Goal: Information Seeking & Learning: Check status

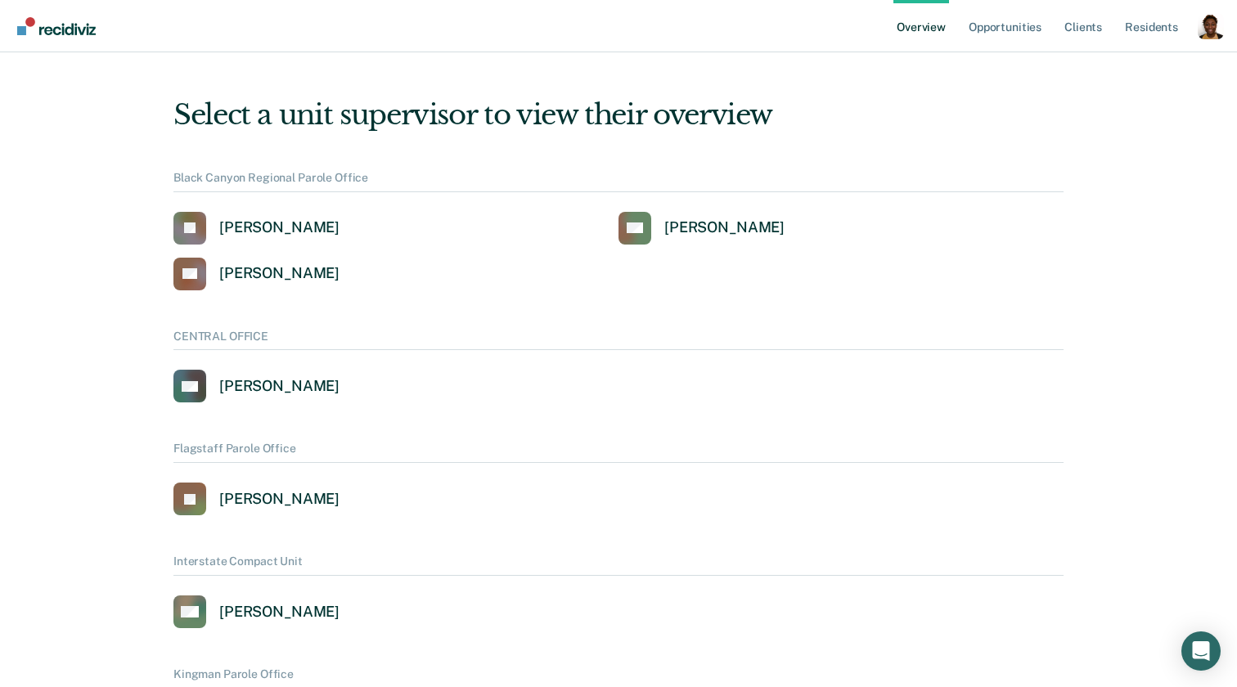
click at [1206, 25] on div "Profile dropdown button" at bounding box center [1210, 26] width 26 height 26
click at [1133, 68] on link "Profile" at bounding box center [1145, 65] width 132 height 13
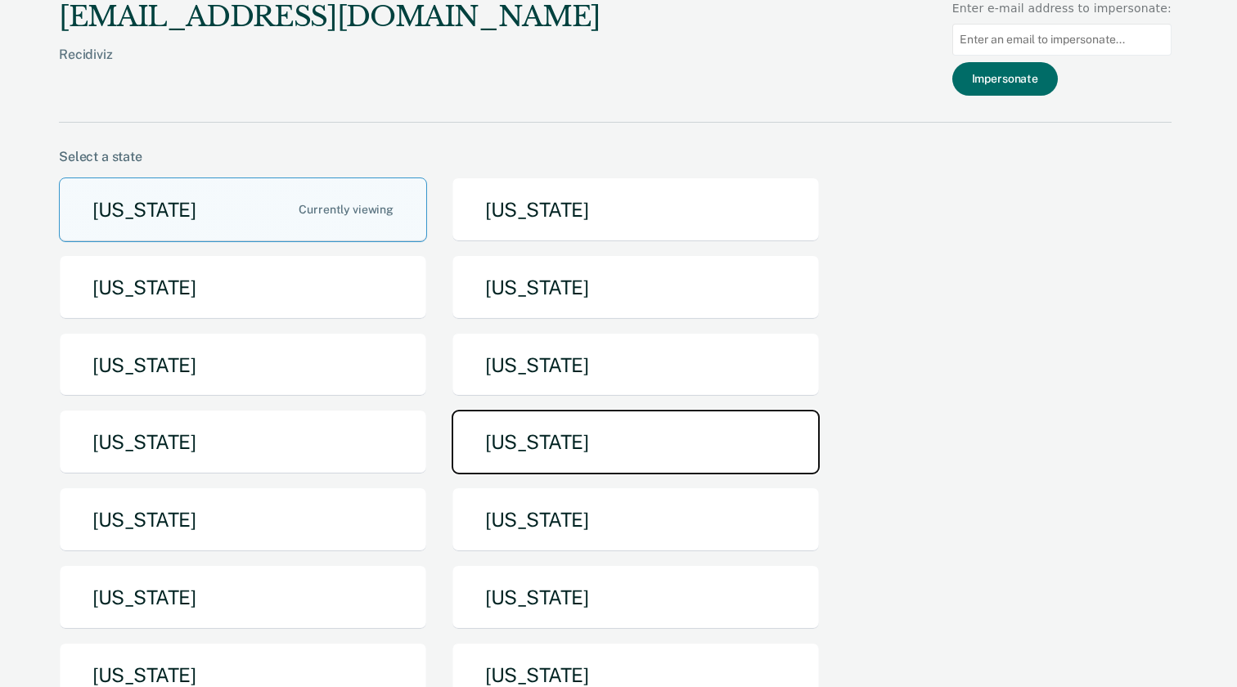
click at [565, 444] on button "[US_STATE]" at bounding box center [635, 442] width 368 height 65
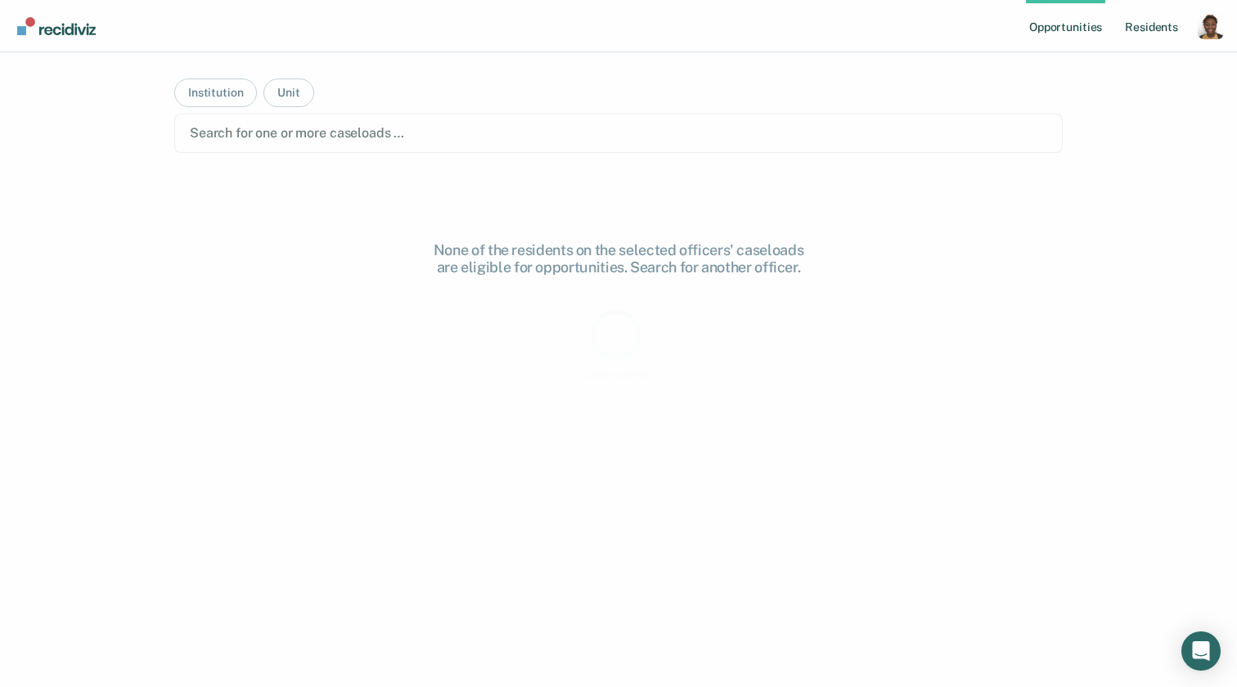
click at [1171, 28] on link "Resident s" at bounding box center [1151, 26] width 60 height 52
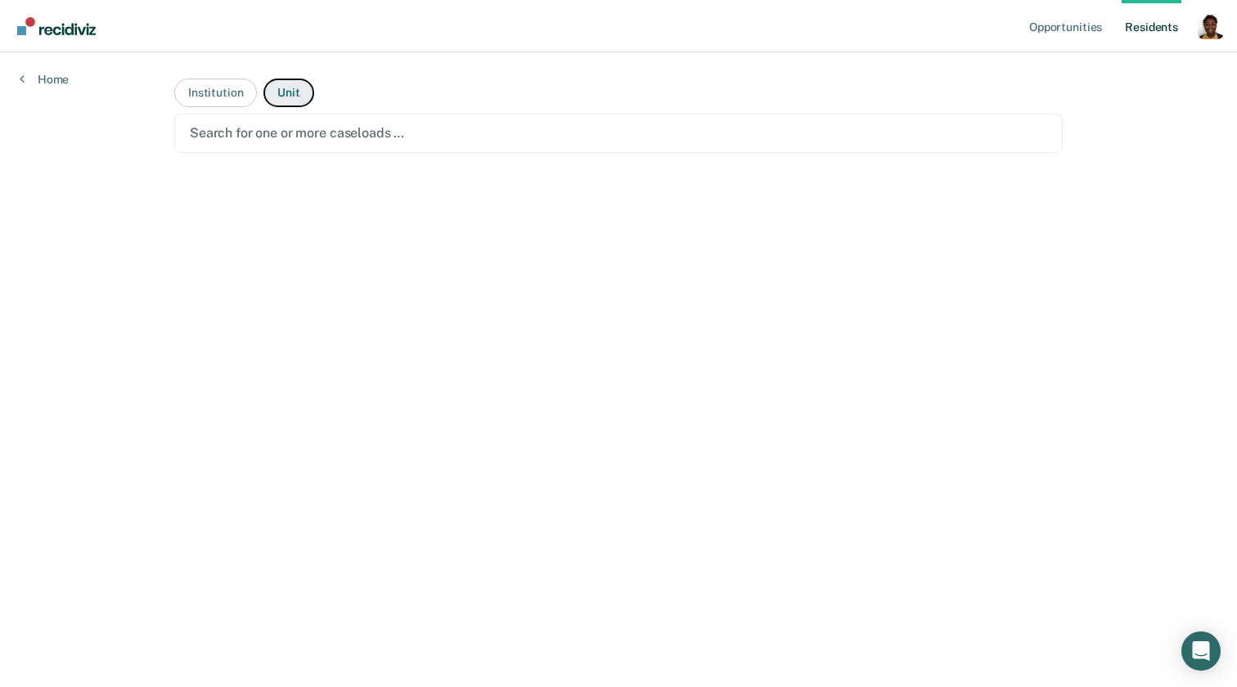
click at [292, 100] on button "Unit" at bounding box center [288, 93] width 50 height 29
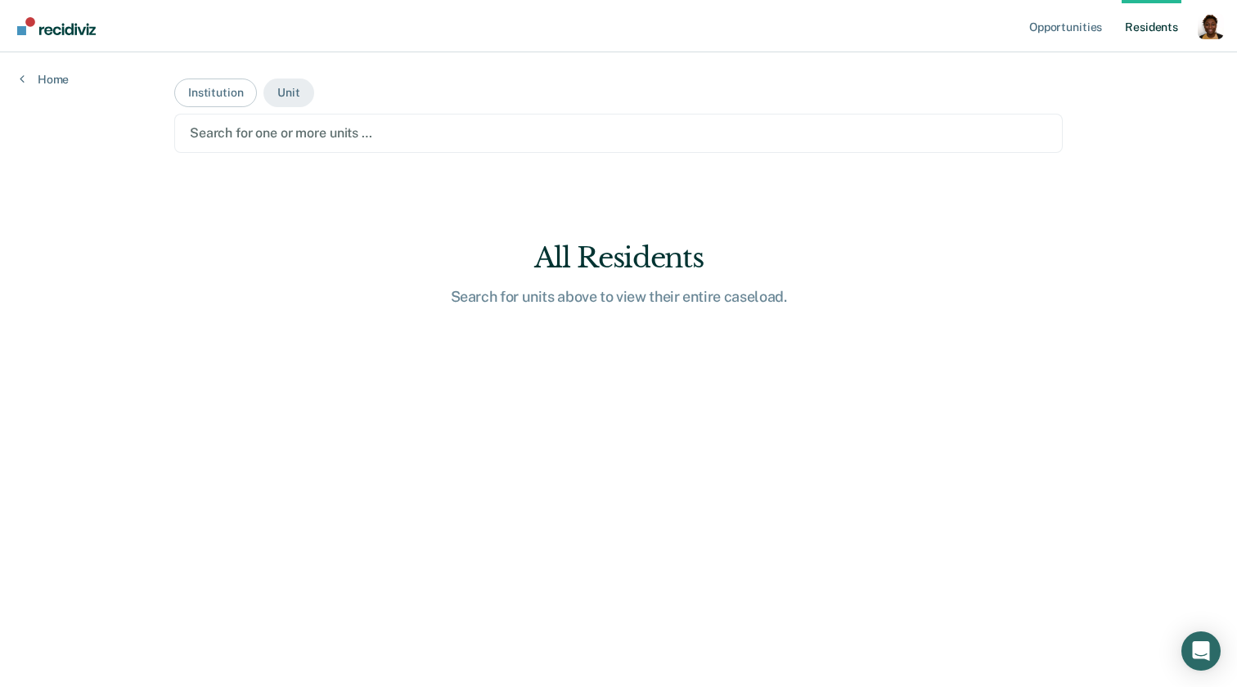
click at [279, 138] on div at bounding box center [618, 133] width 857 height 19
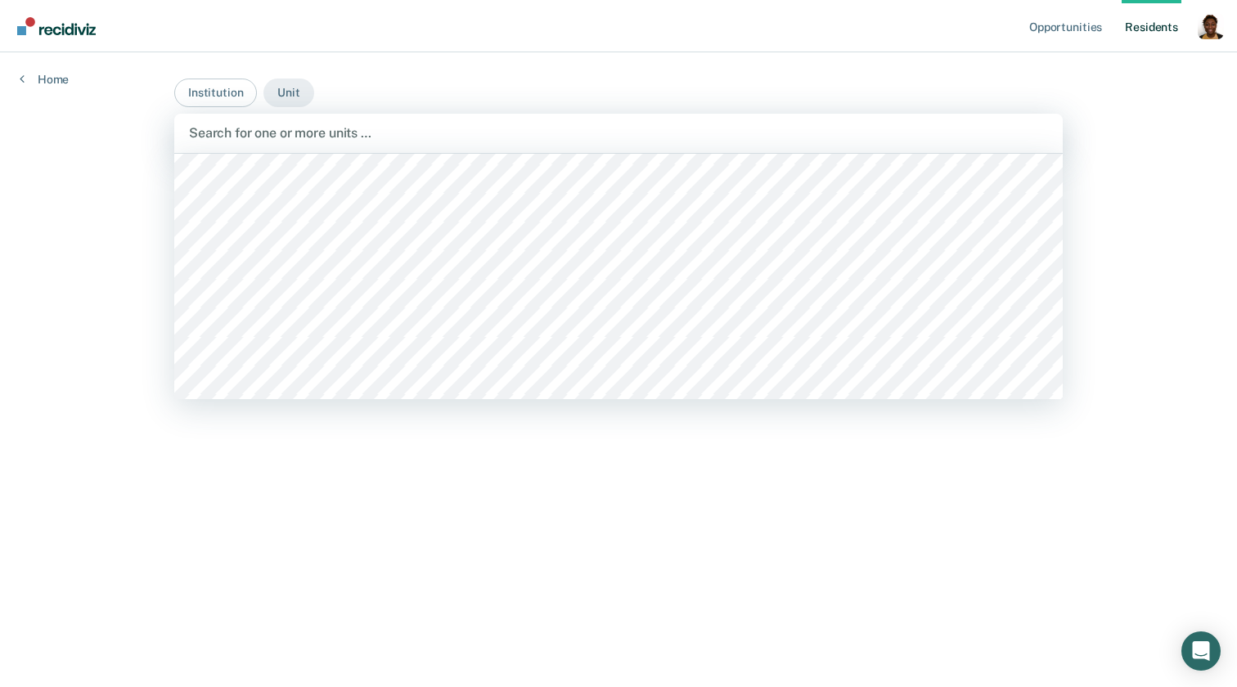
scroll to position [3441, 0]
click at [513, 140] on div at bounding box center [618, 133] width 859 height 19
click at [438, 133] on div at bounding box center [618, 133] width 859 height 19
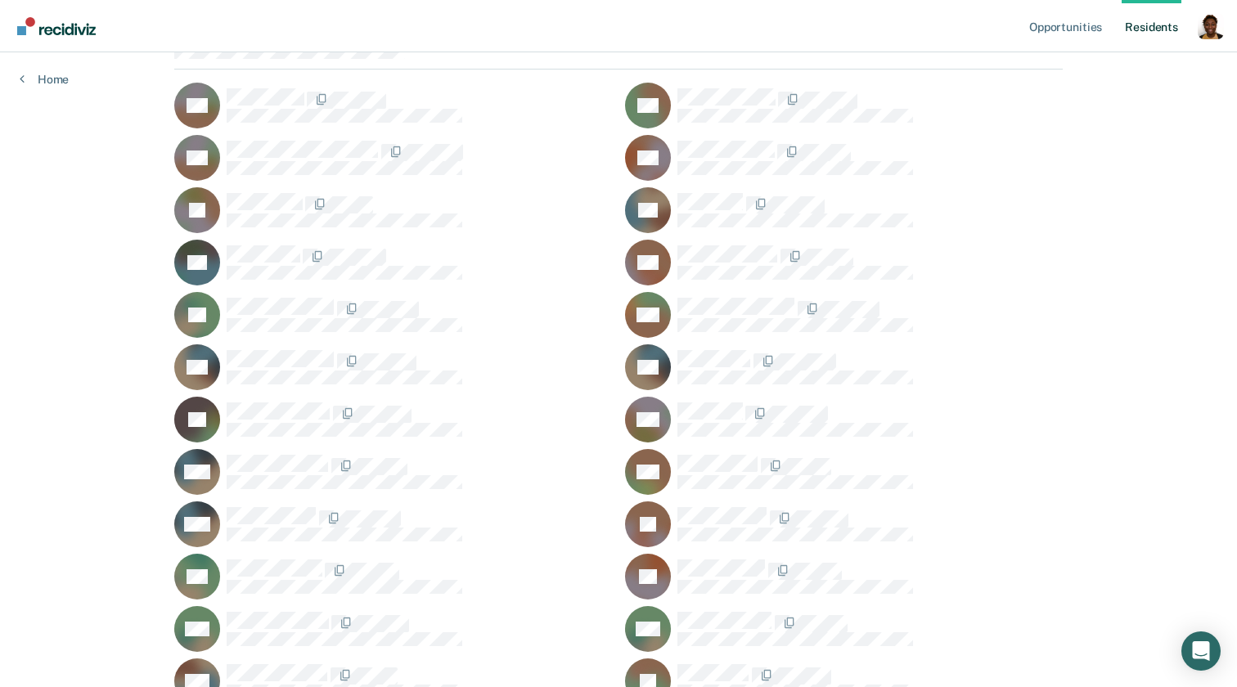
scroll to position [0, 0]
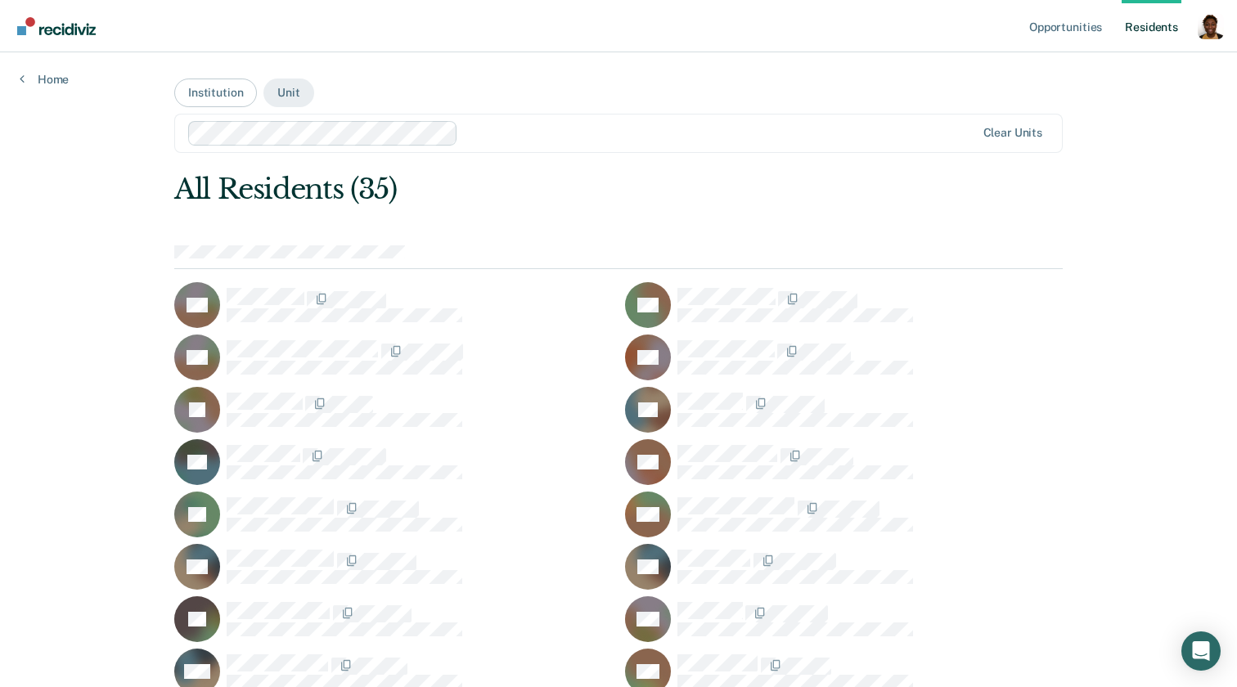
click at [484, 141] on div at bounding box center [720, 133] width 510 height 19
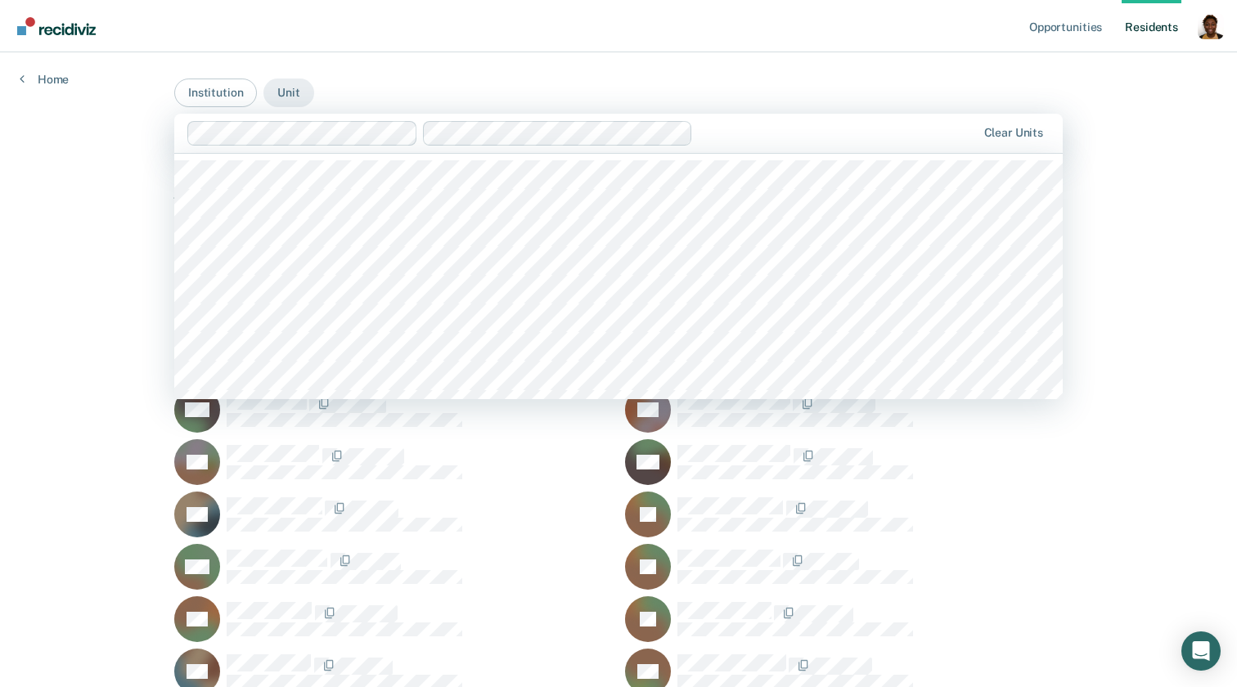
click at [718, 125] on div at bounding box center [837, 133] width 276 height 19
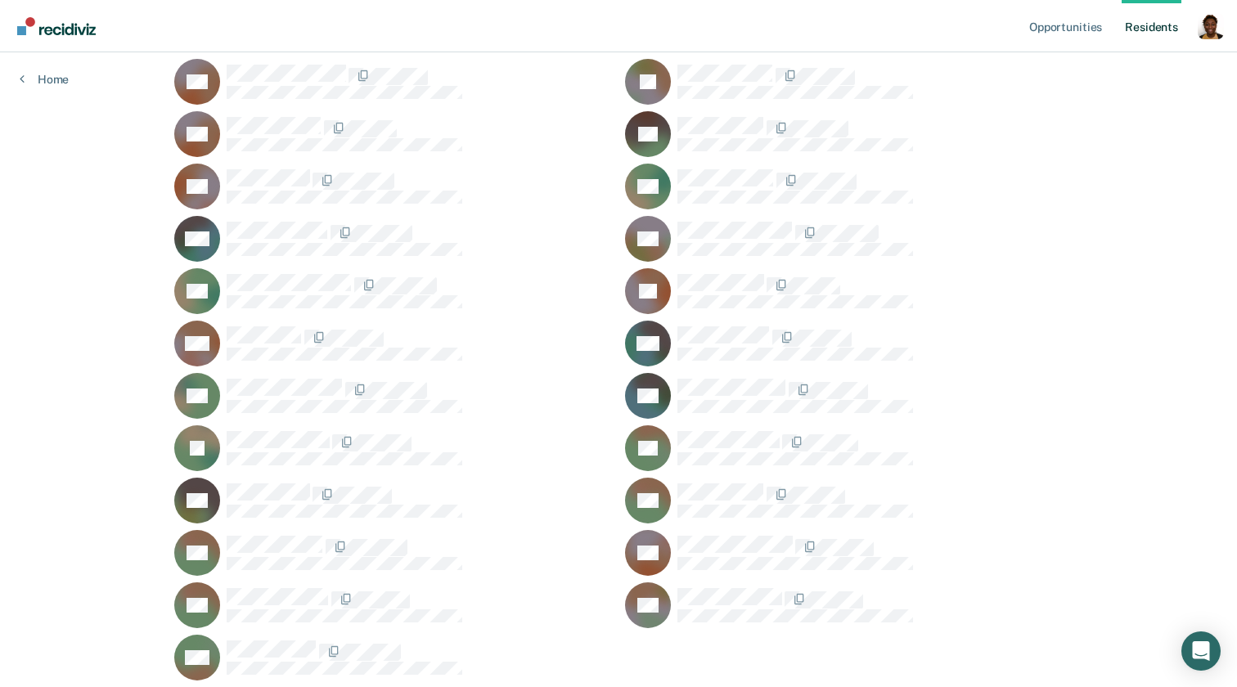
scroll to position [1587, 0]
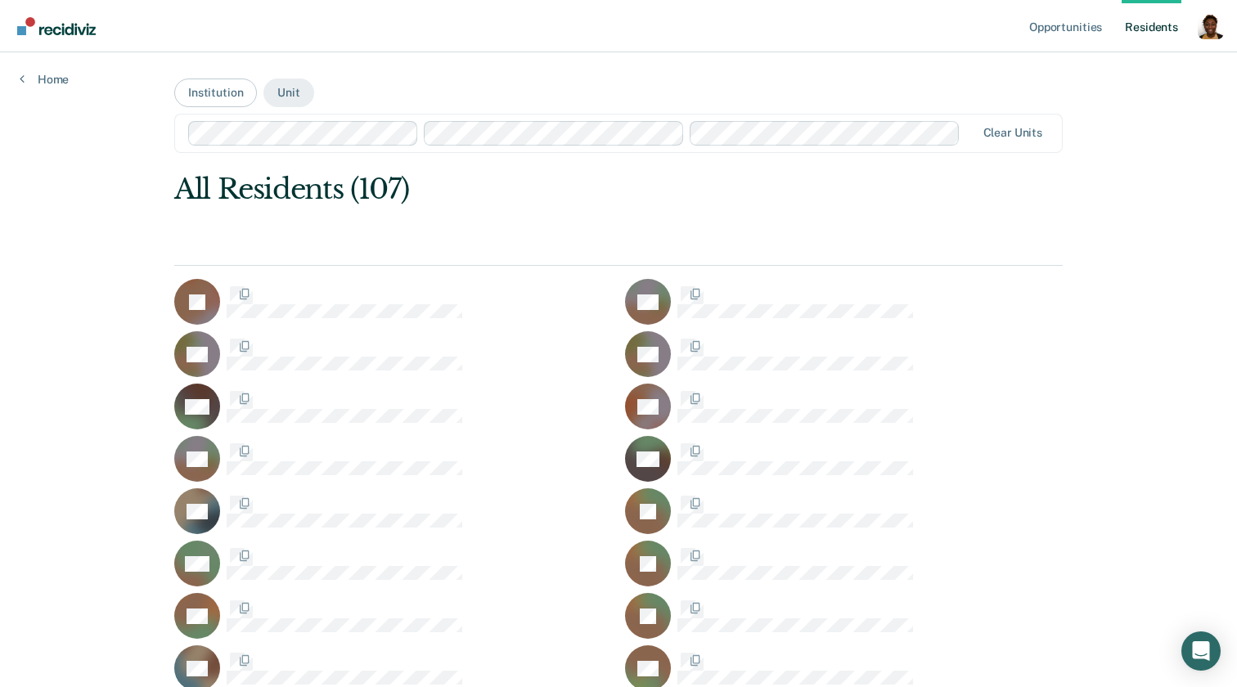
scroll to position [1587, 0]
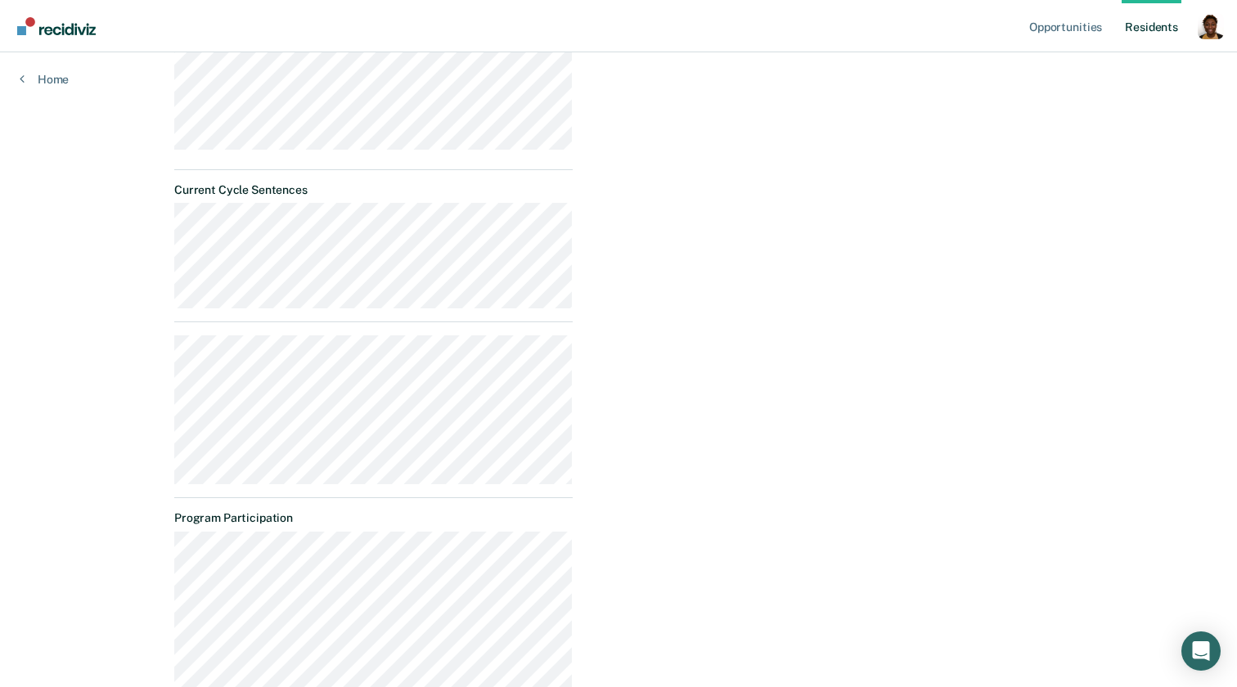
scroll to position [766, 0]
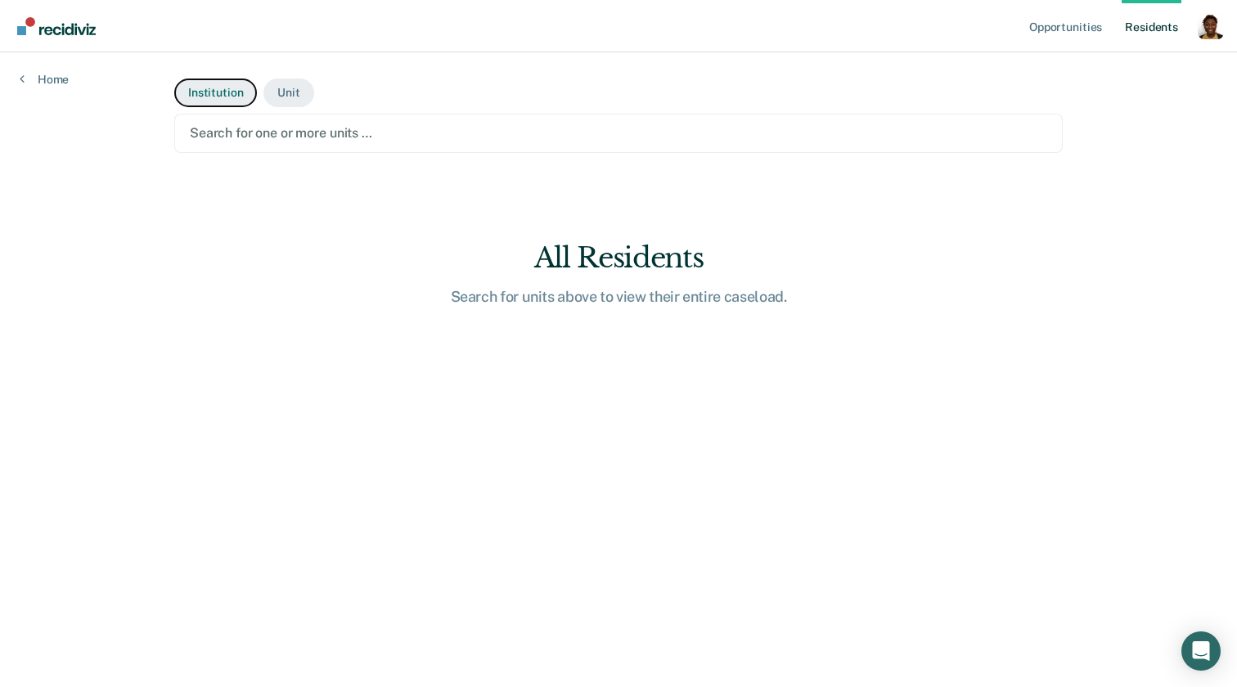
click at [231, 84] on button "Institution" at bounding box center [215, 93] width 83 height 29
click at [256, 134] on div at bounding box center [618, 133] width 857 height 19
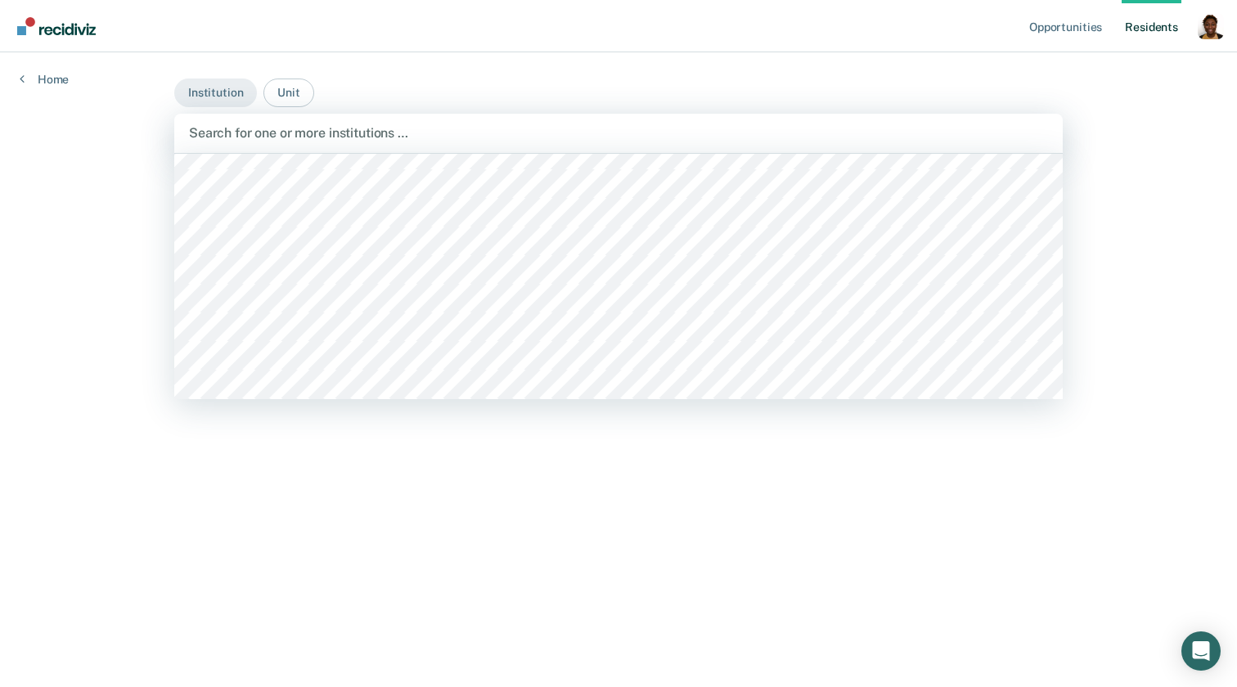
scroll to position [3874, 0]
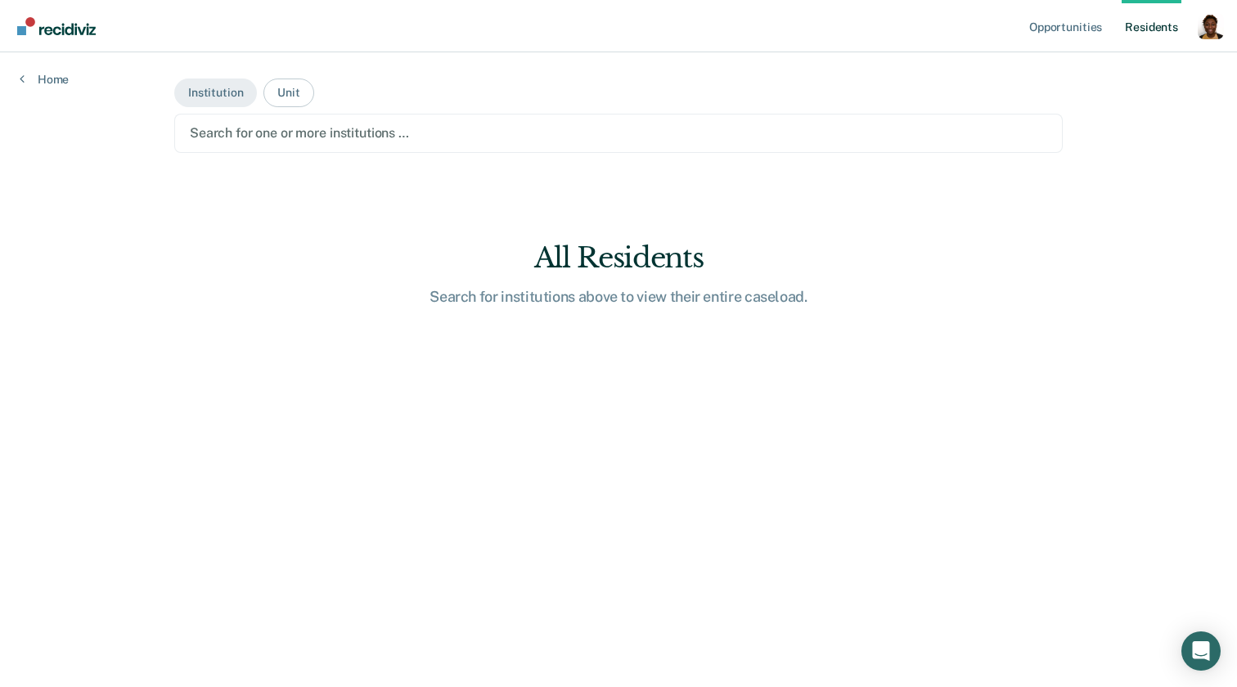
click at [371, 68] on main "Institution Unit Search for one or more institutions … All Residents Search for…" at bounding box center [618, 349] width 927 height 595
click at [228, 83] on button "Institution" at bounding box center [215, 93] width 83 height 29
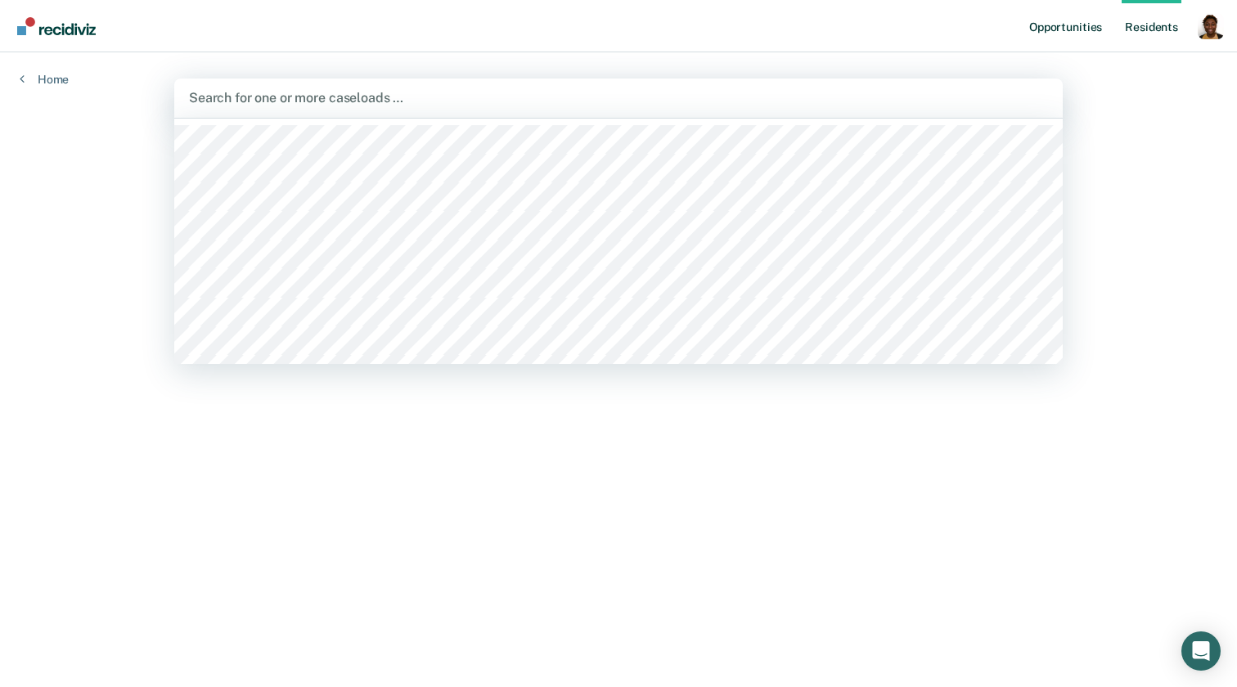
drag, startPoint x: 811, startPoint y: 106, endPoint x: 1085, endPoint y: 16, distance: 288.6
click at [1085, 16] on div "Opportunities Resident s Profile How it works Go to System-Level Trends Log Out…" at bounding box center [618, 343] width 1237 height 687
click at [1085, 16] on link "Opportunities" at bounding box center [1065, 26] width 79 height 52
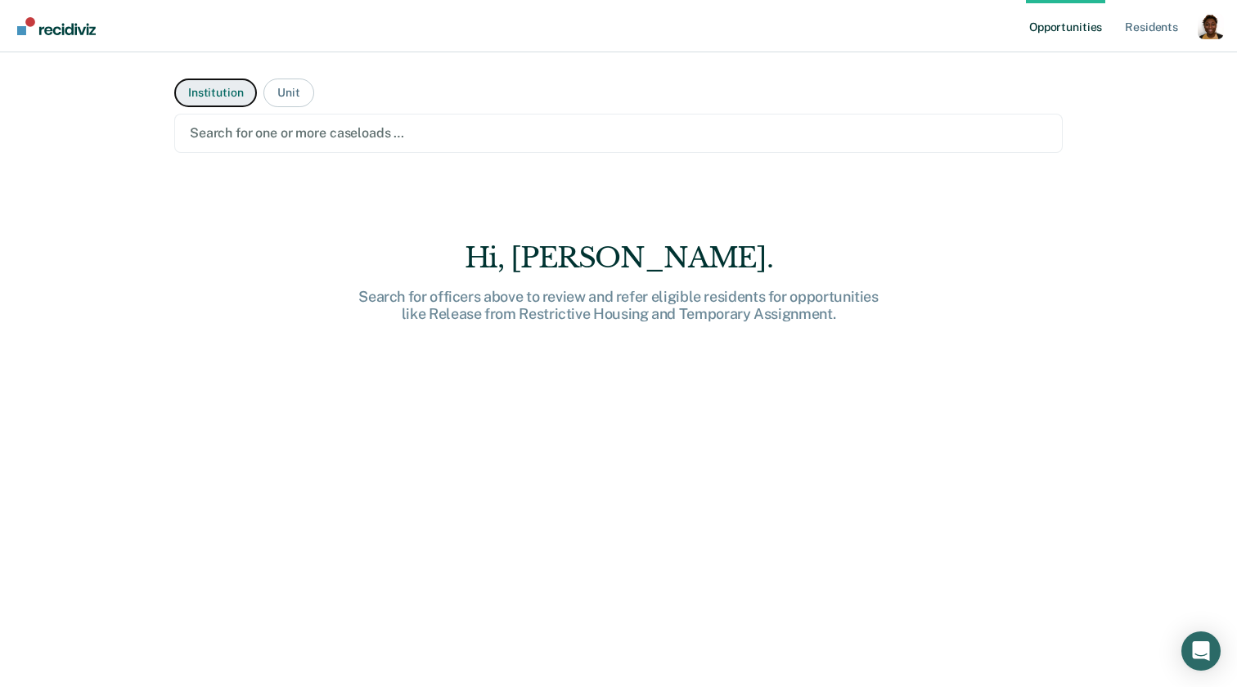
click at [232, 93] on button "Institution" at bounding box center [215, 93] width 83 height 29
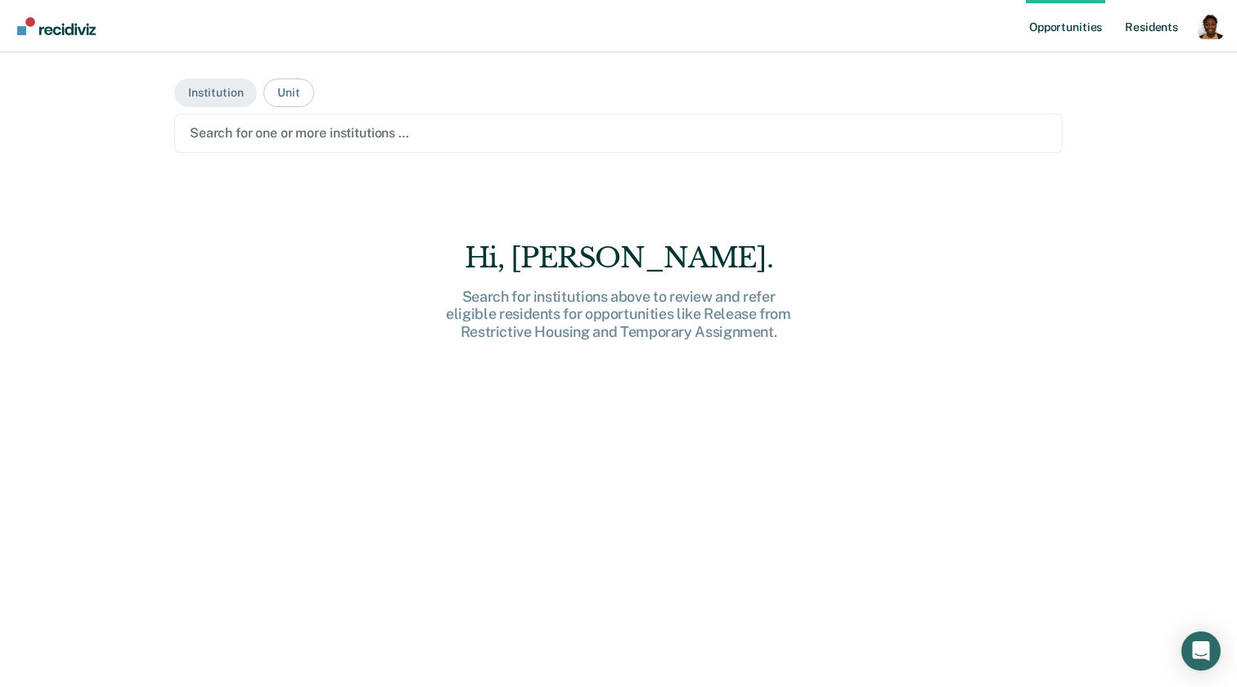
click at [1144, 20] on link "Resident s" at bounding box center [1151, 26] width 60 height 52
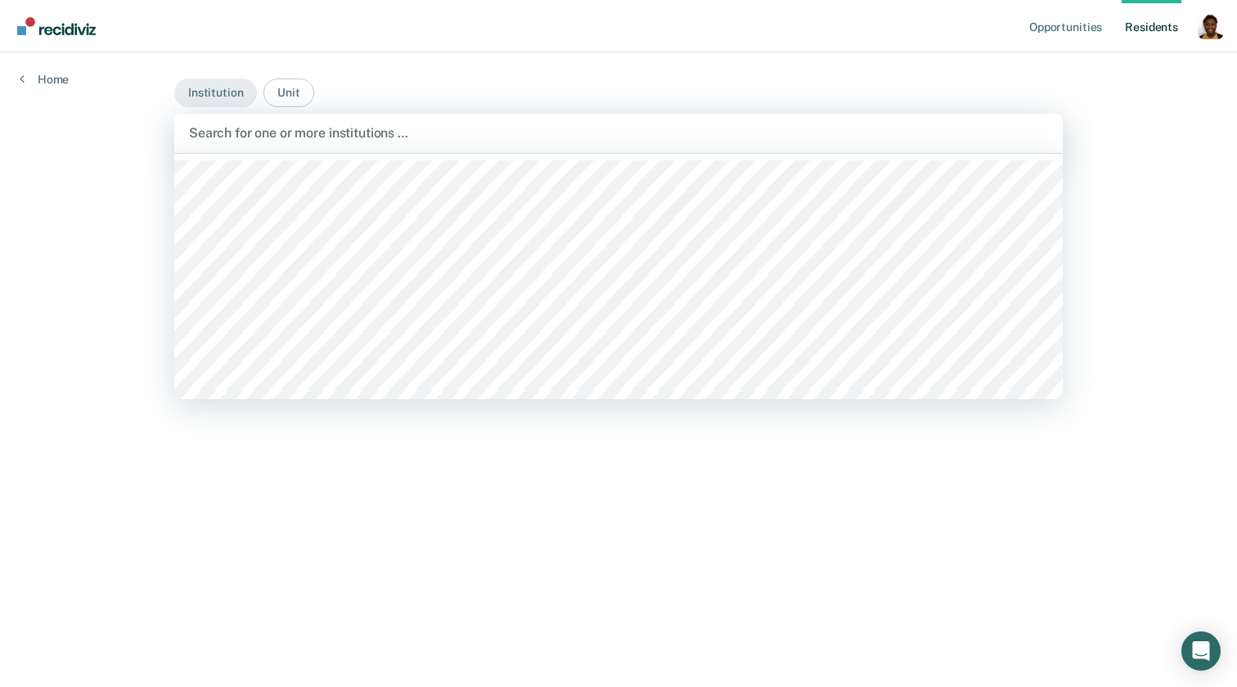
click at [228, 143] on div "Search for one or more institutions …" at bounding box center [618, 133] width 862 height 22
click at [295, 87] on button "Unit" at bounding box center [288, 93] width 50 height 29
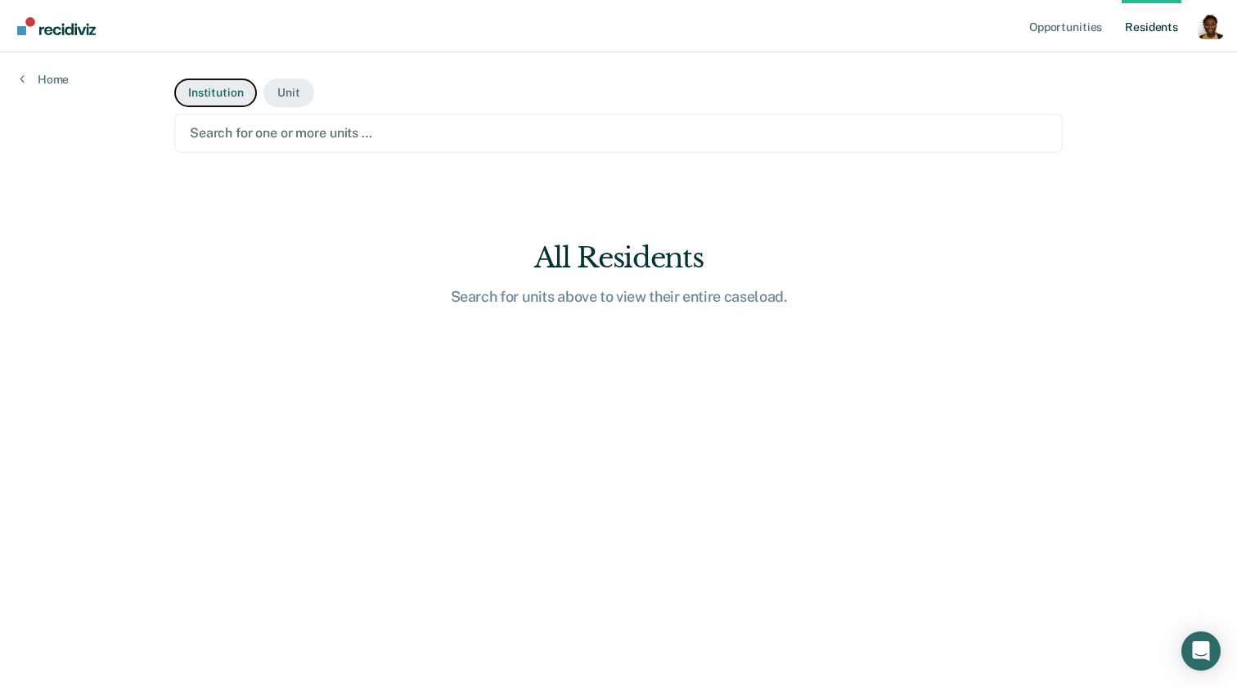
click at [225, 83] on button "Institution" at bounding box center [215, 93] width 83 height 29
click at [258, 163] on main "Institution Unit Search for one or more institutions … All Residents Search for…" at bounding box center [618, 349] width 927 height 595
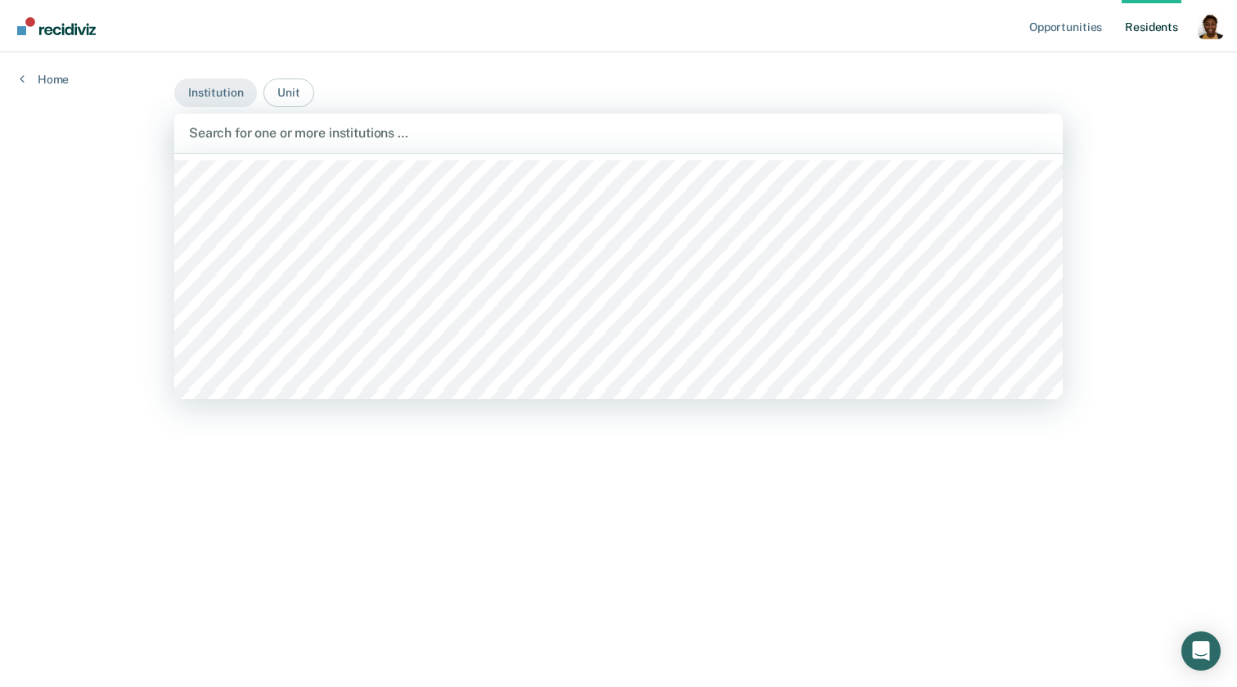
click at [254, 131] on div at bounding box center [618, 133] width 859 height 19
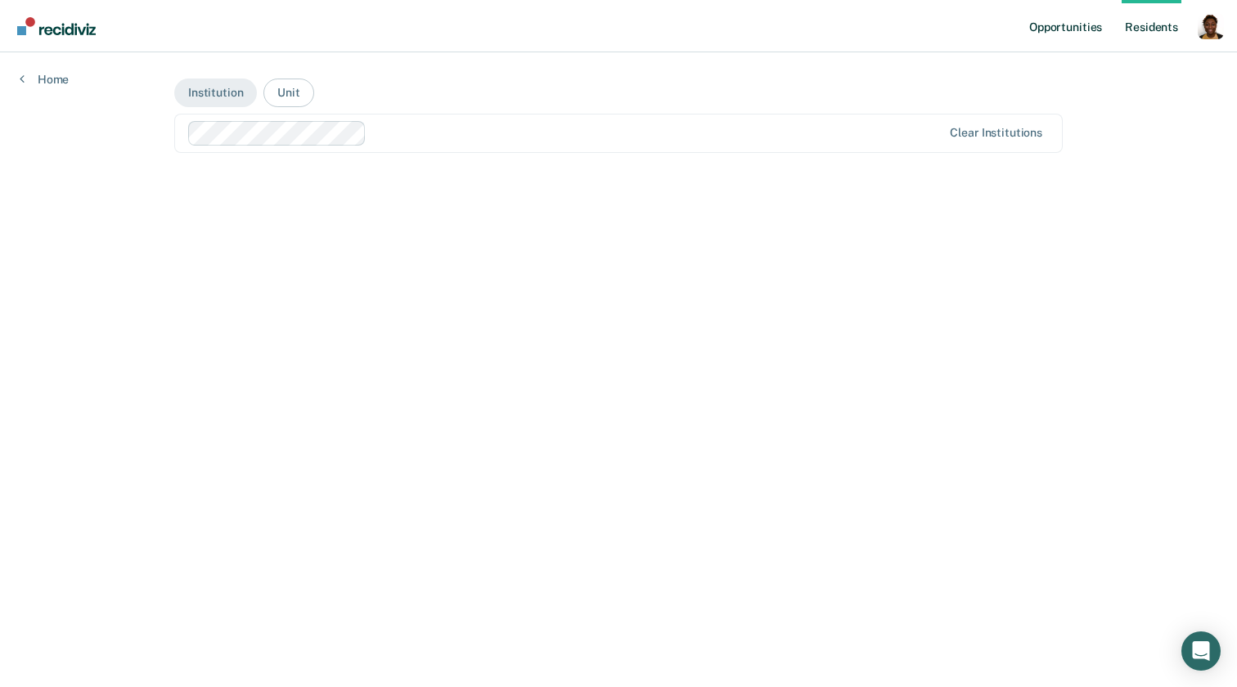
click at [1071, 37] on link "Opportunities" at bounding box center [1065, 26] width 79 height 52
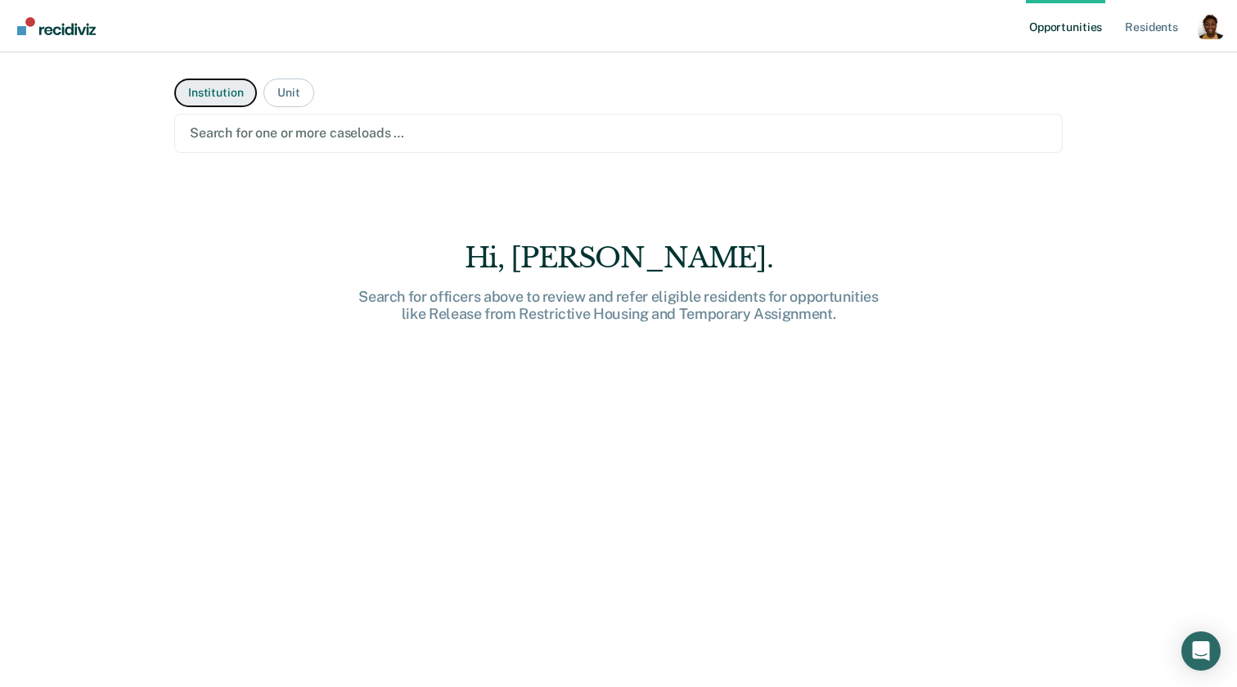
click at [213, 92] on button "Institution" at bounding box center [215, 93] width 83 height 29
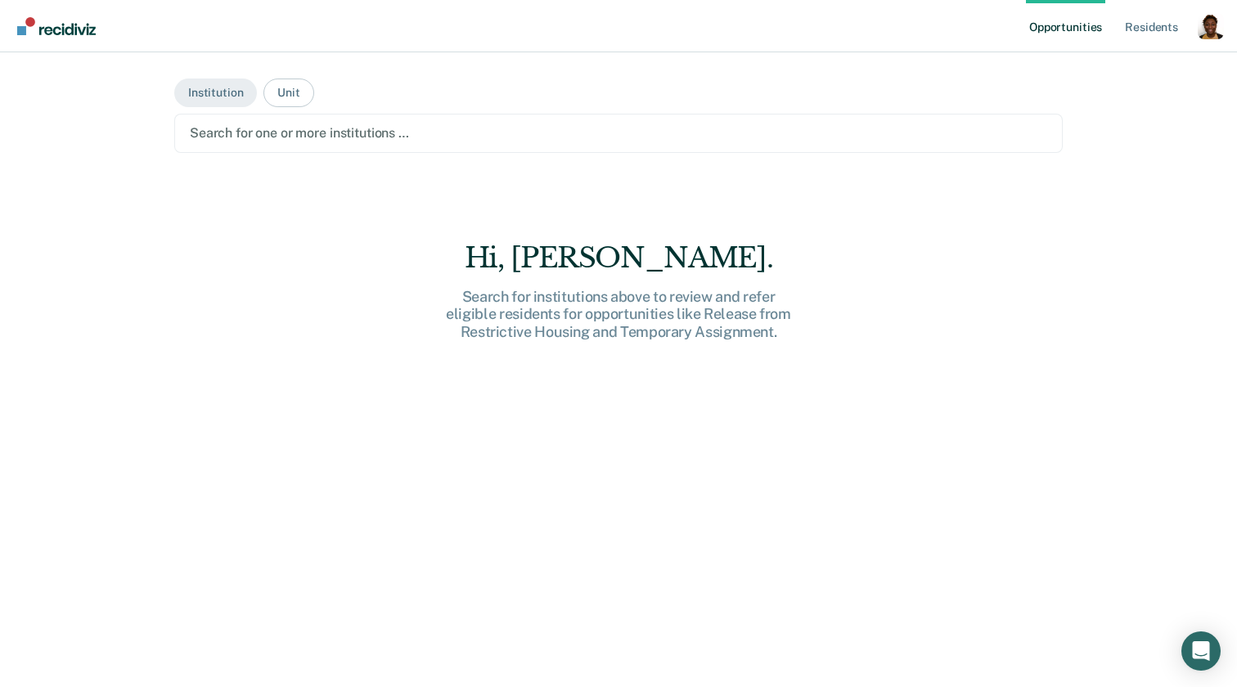
click at [258, 137] on div at bounding box center [618, 133] width 857 height 19
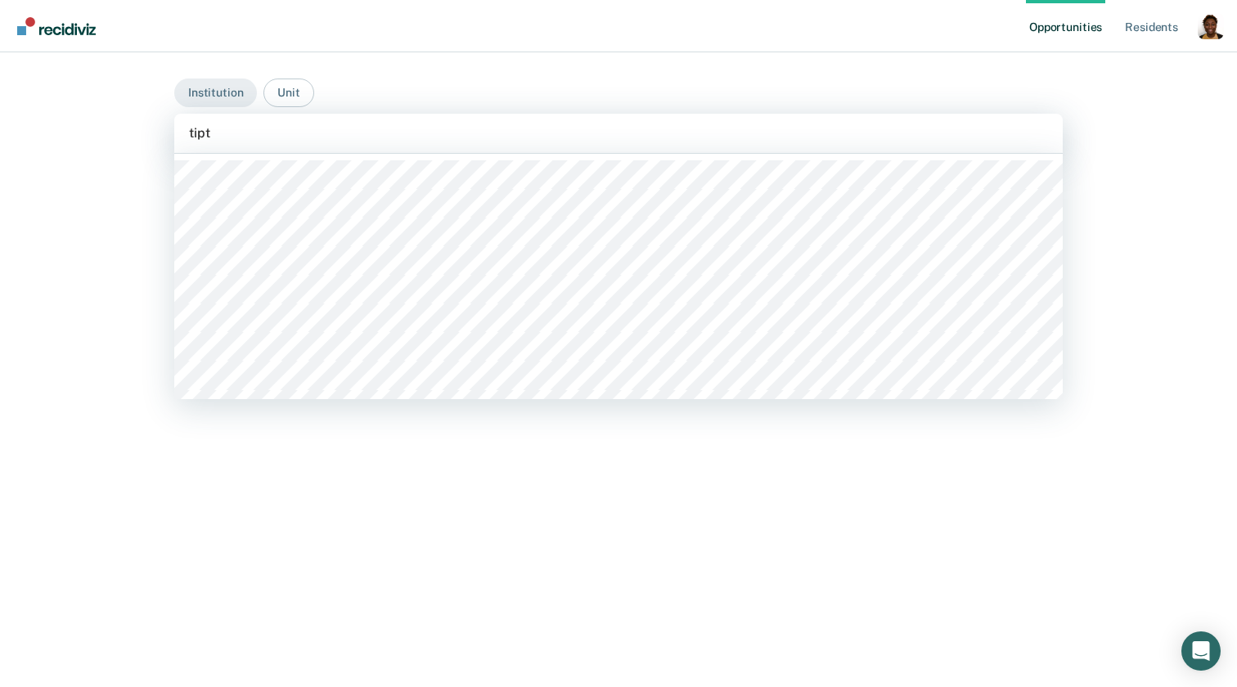
type input "tipto"
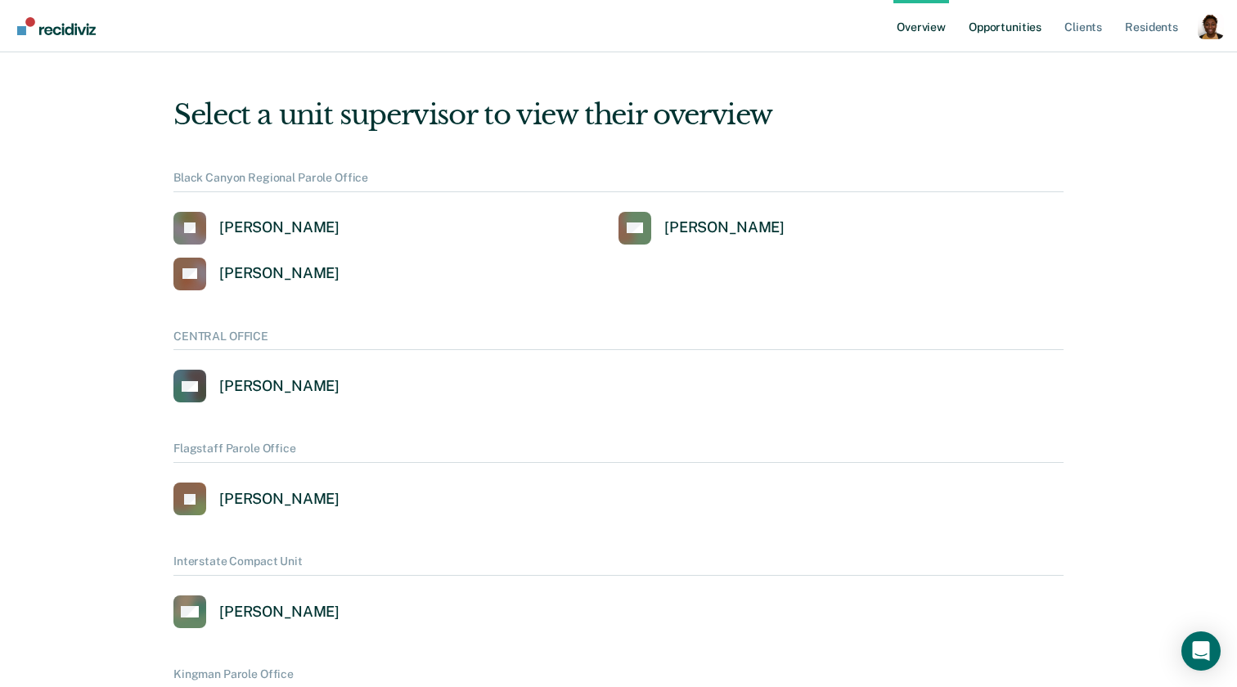
click at [1006, 25] on link "Opportunities" at bounding box center [1004, 26] width 79 height 52
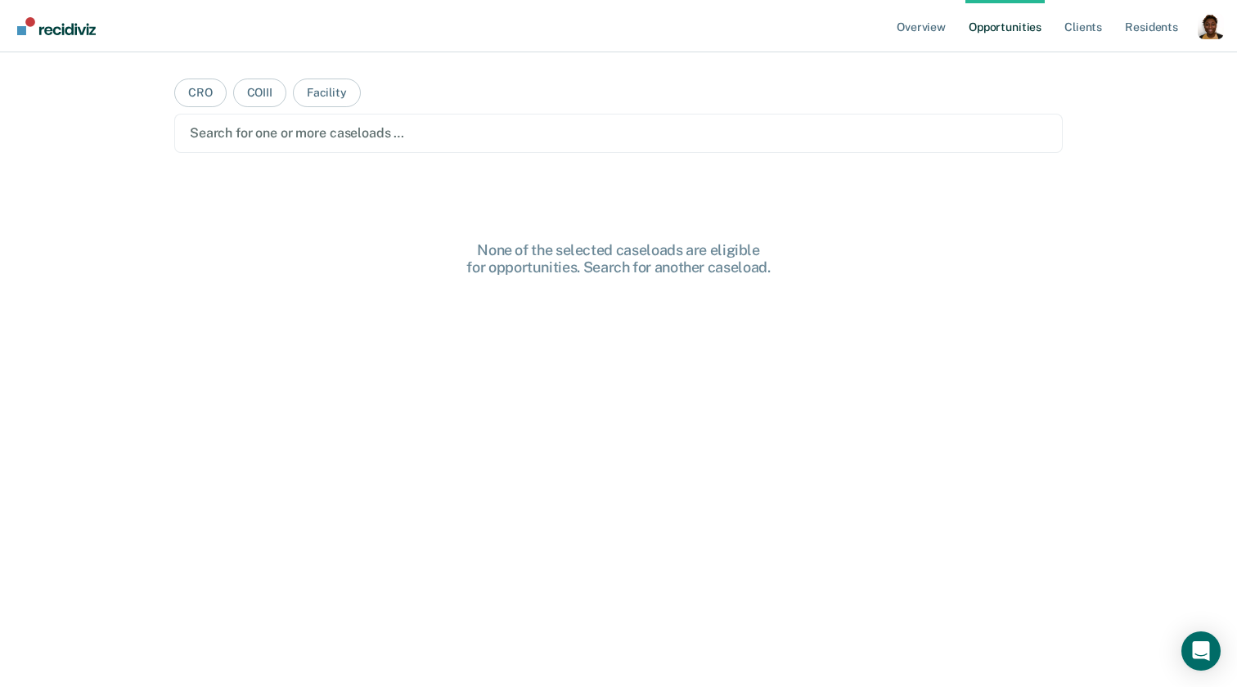
click at [1209, 33] on div "Profile dropdown button" at bounding box center [1210, 26] width 26 height 26
click at [1093, 69] on link "Profile" at bounding box center [1145, 65] width 132 height 13
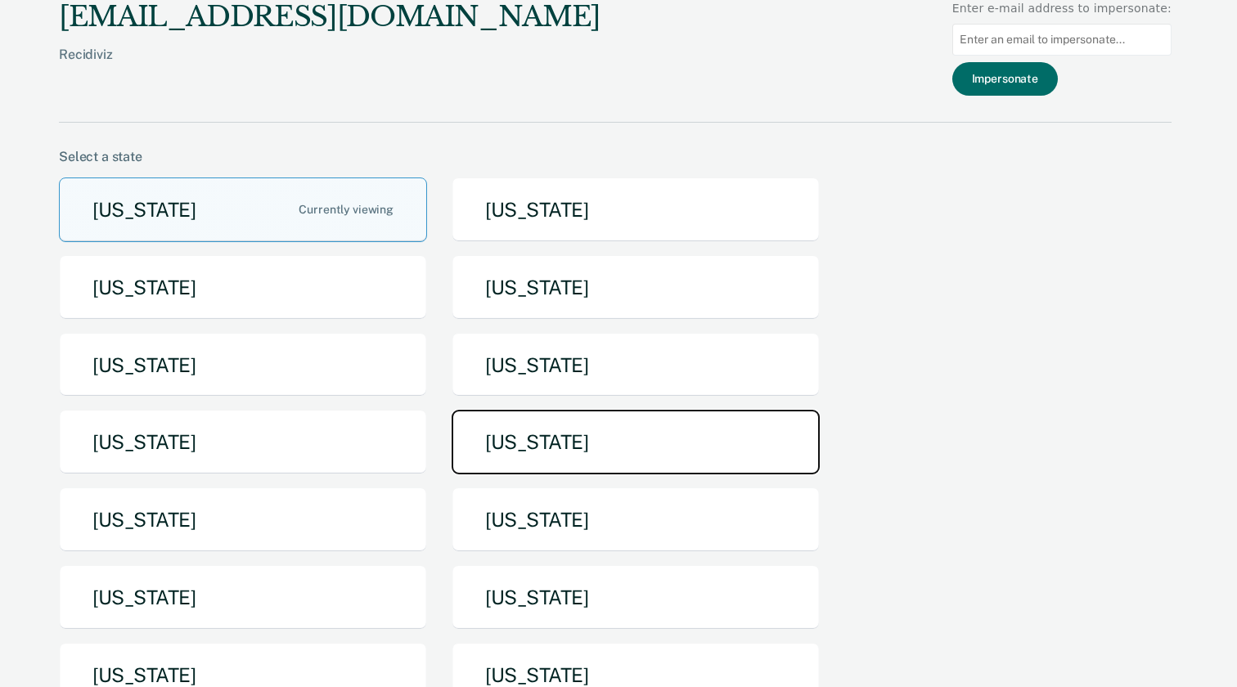
click at [524, 445] on button "[US_STATE]" at bounding box center [635, 442] width 368 height 65
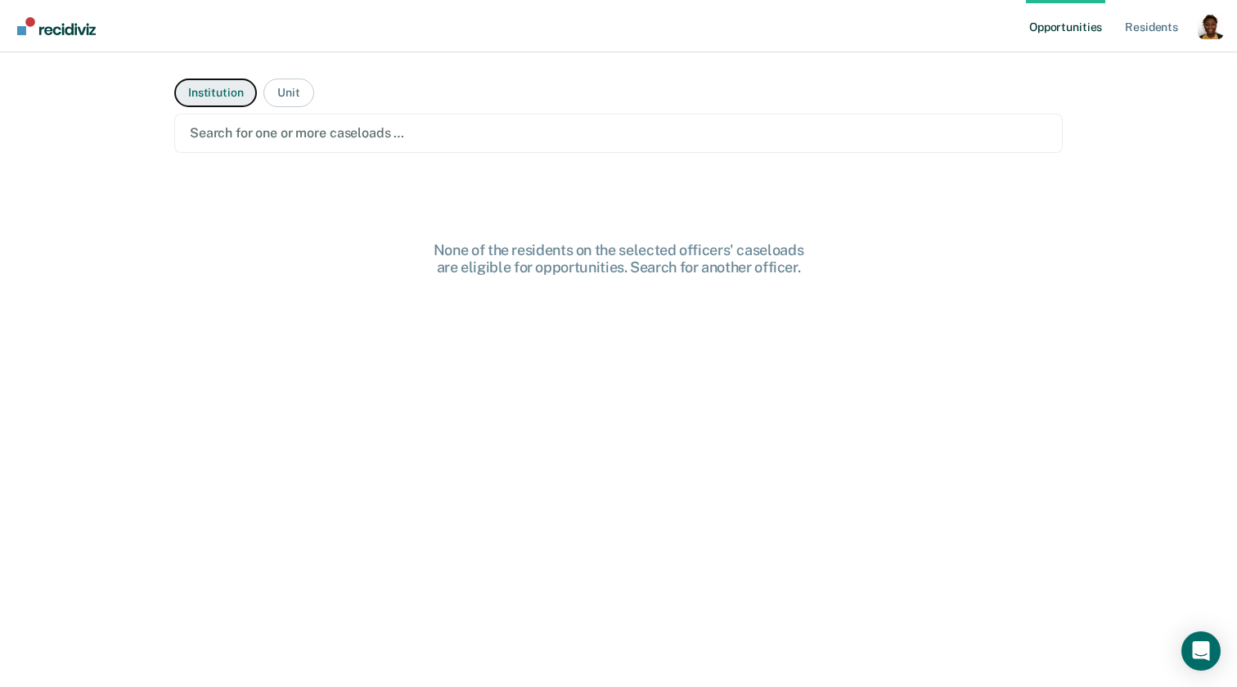
click at [217, 92] on button "Institution" at bounding box center [215, 93] width 83 height 29
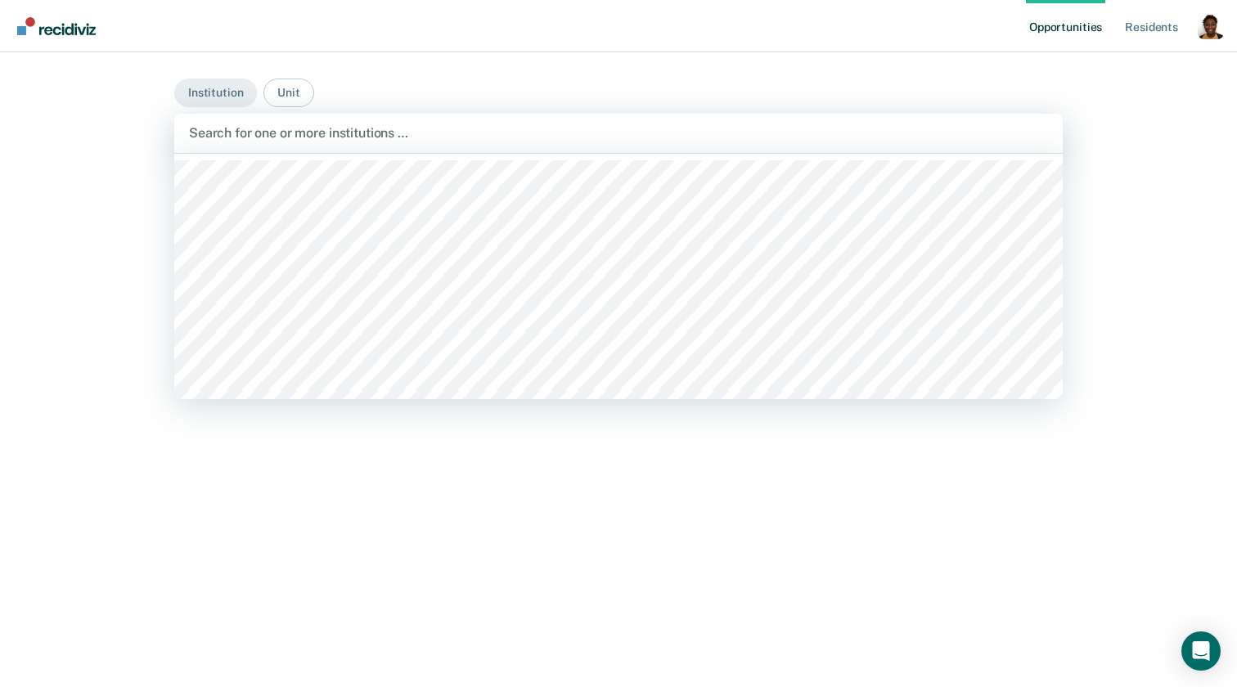
click at [240, 140] on div at bounding box center [618, 133] width 859 height 19
type input "tipto"
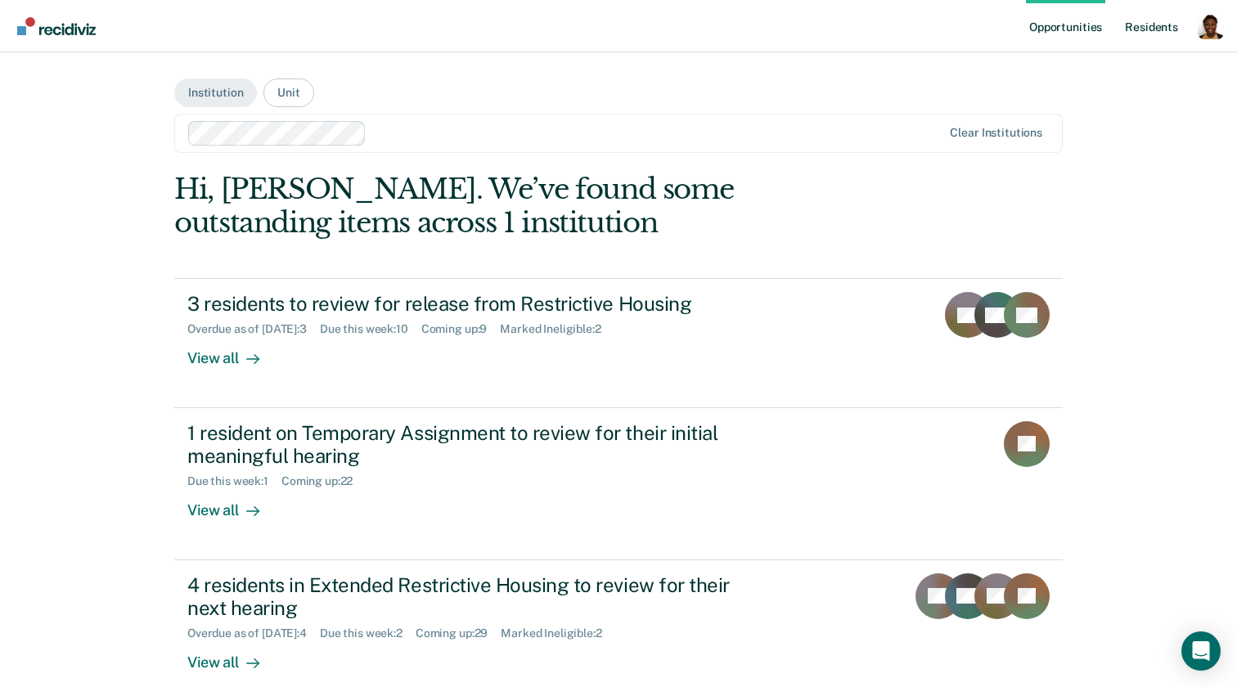
click at [1145, 20] on link "Resident s" at bounding box center [1151, 26] width 60 height 52
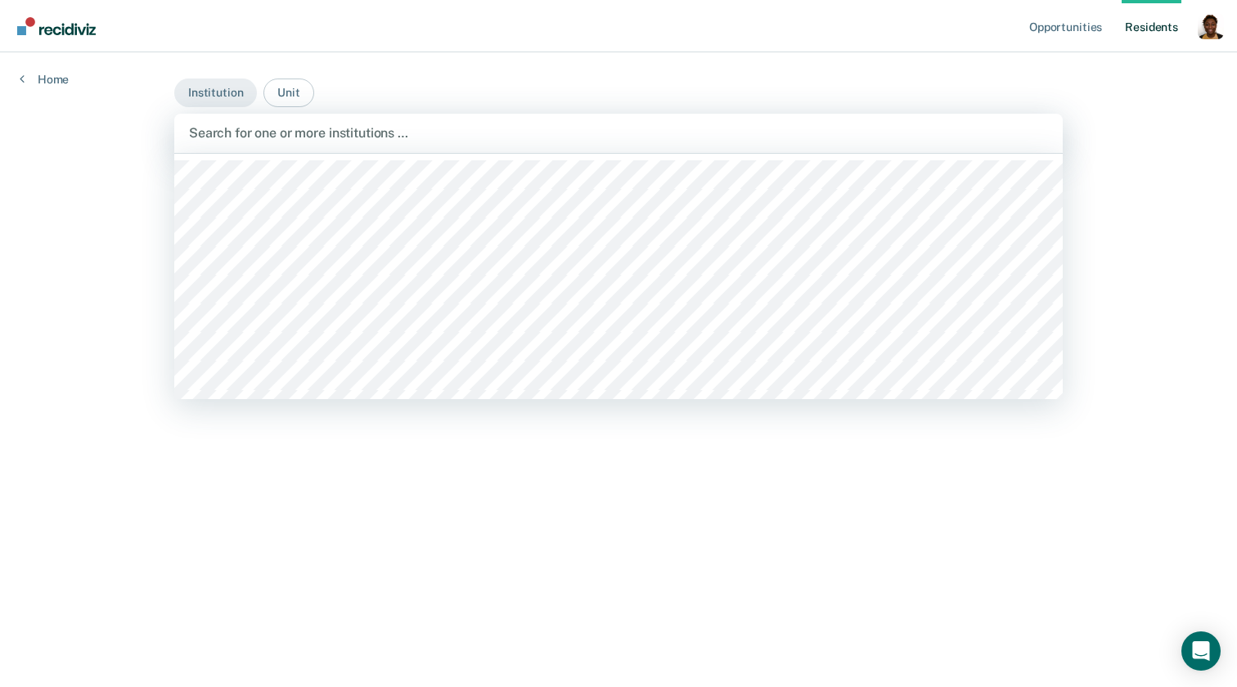
click at [357, 137] on div at bounding box center [618, 133] width 859 height 19
